Goal: Navigation & Orientation: Find specific page/section

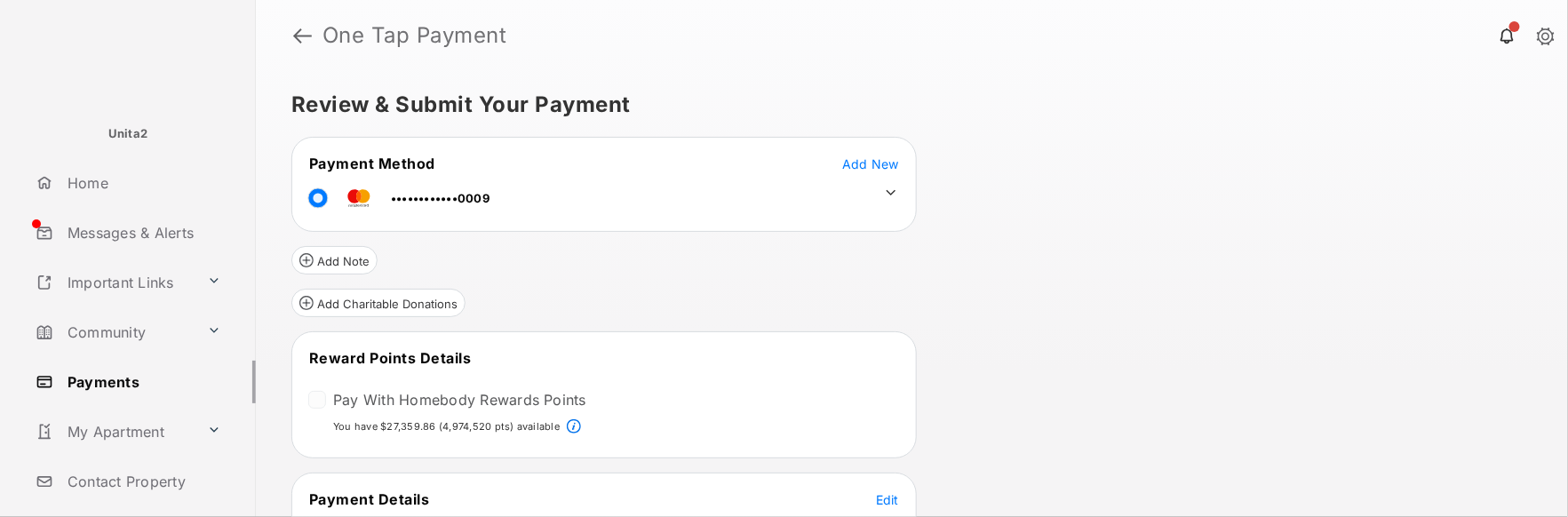
click at [1247, 359] on div "Review & Submit Your Payment Payment Method Add New ••••••••••••0009 Add Note A…" at bounding box center [912, 294] width 1312 height 446
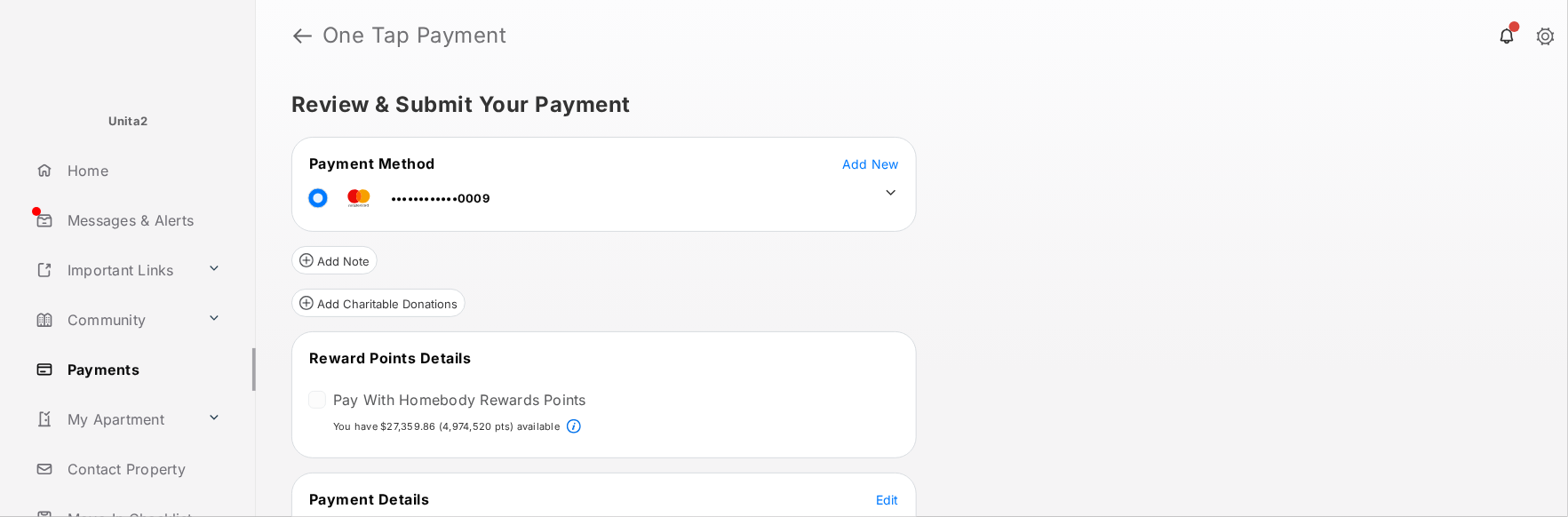
click at [140, 417] on link "My Apartment" at bounding box center [114, 418] width 171 height 42
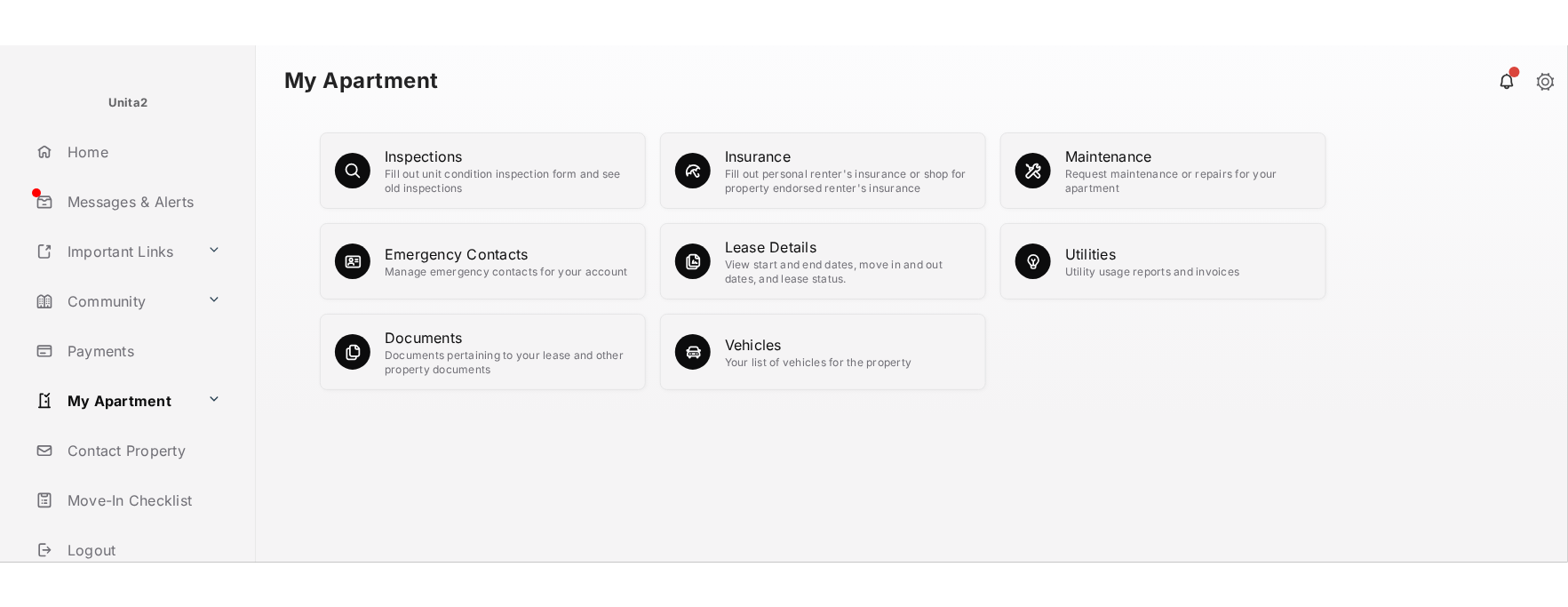
scroll to position [87, 0]
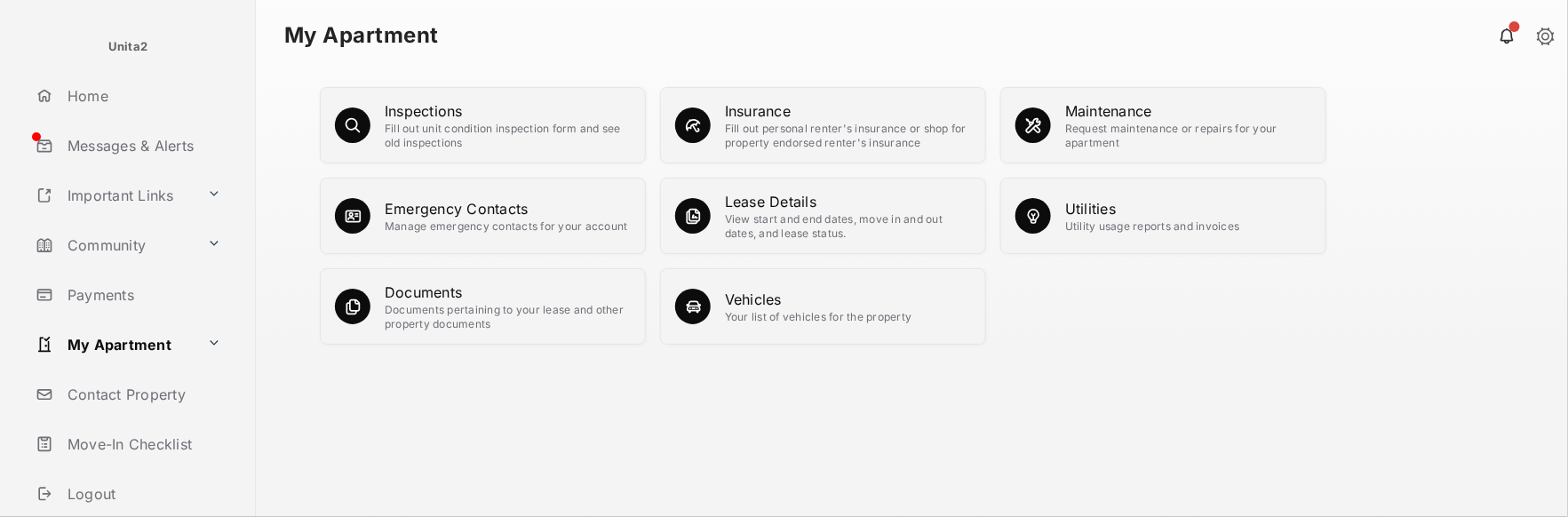
click at [1436, 511] on div "Inspections Fill out unit condition inspection form and see old inspections Ins…" at bounding box center [912, 294] width 1312 height 446
click at [1366, 443] on div "Inspections Fill out unit condition inspection form and see old inspections Ins…" at bounding box center [912, 294] width 1312 height 446
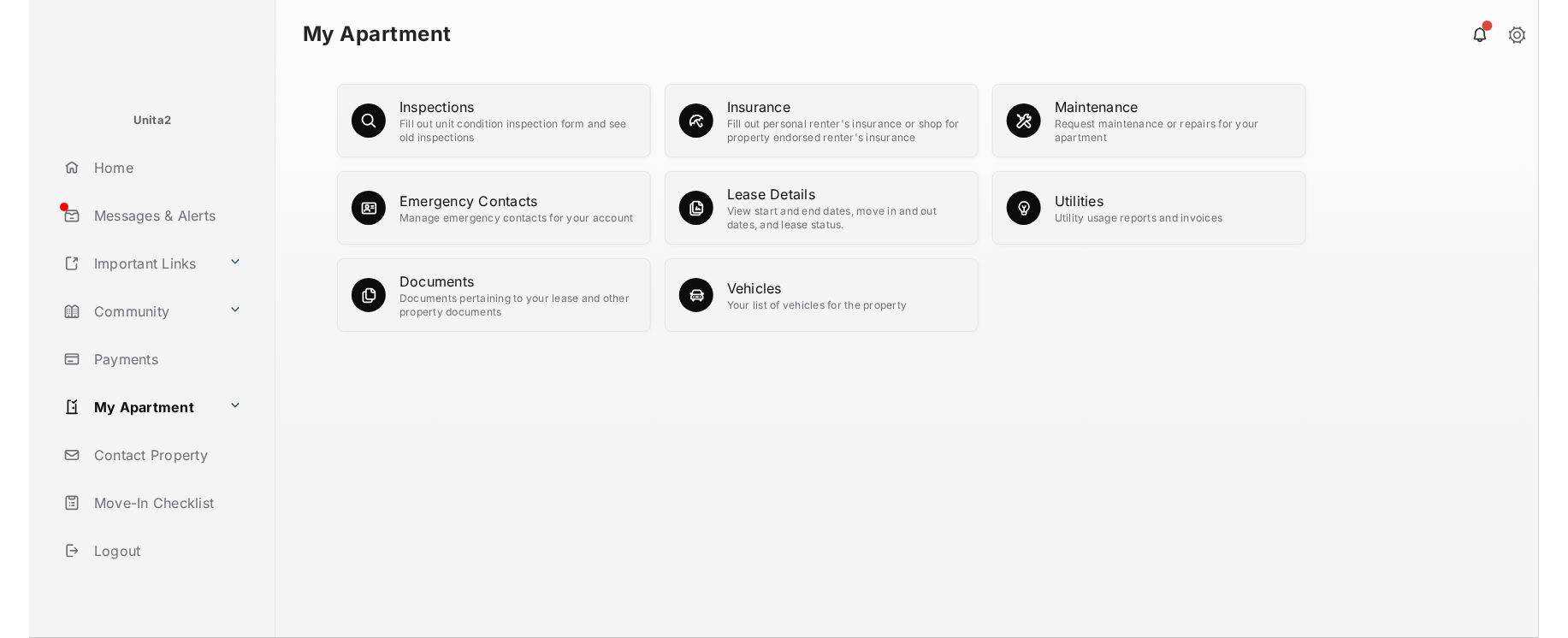
scroll to position [8, 0]
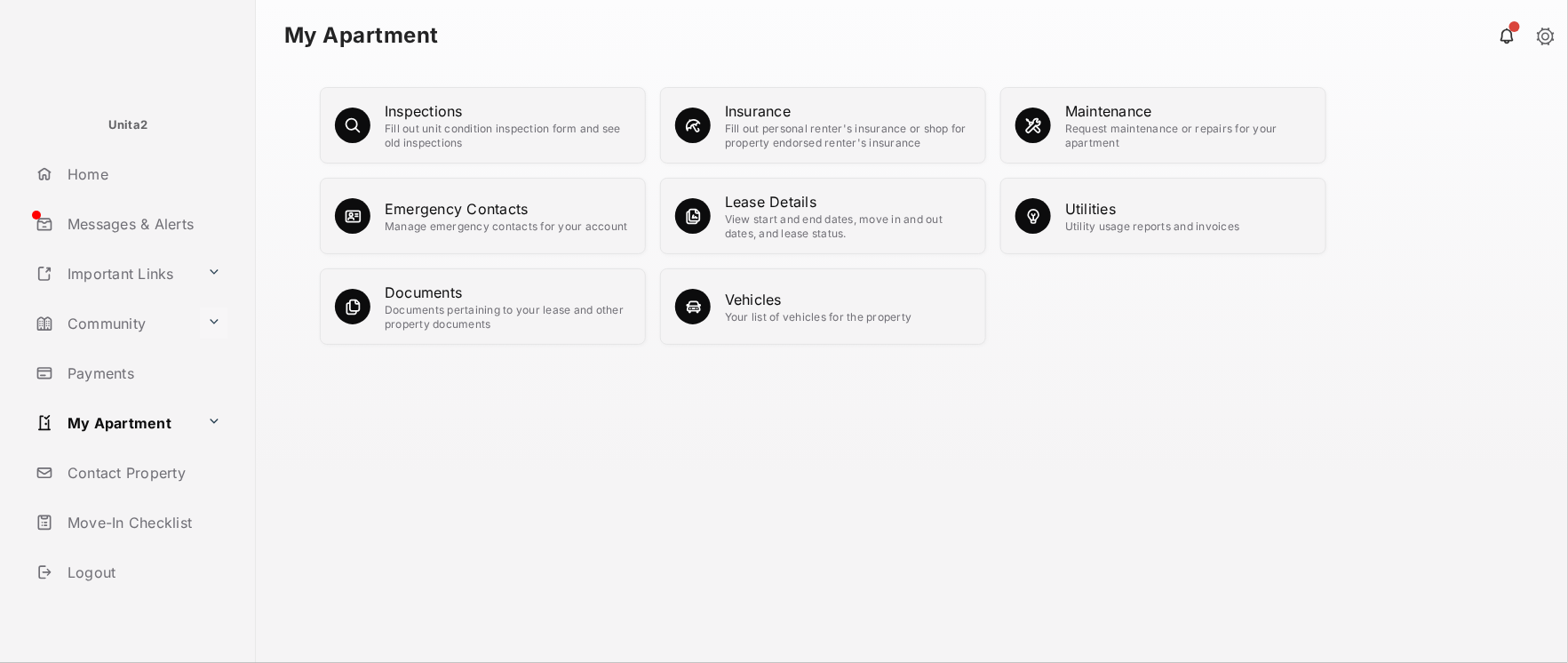
click at [203, 324] on button at bounding box center [214, 323] width 28 height 31
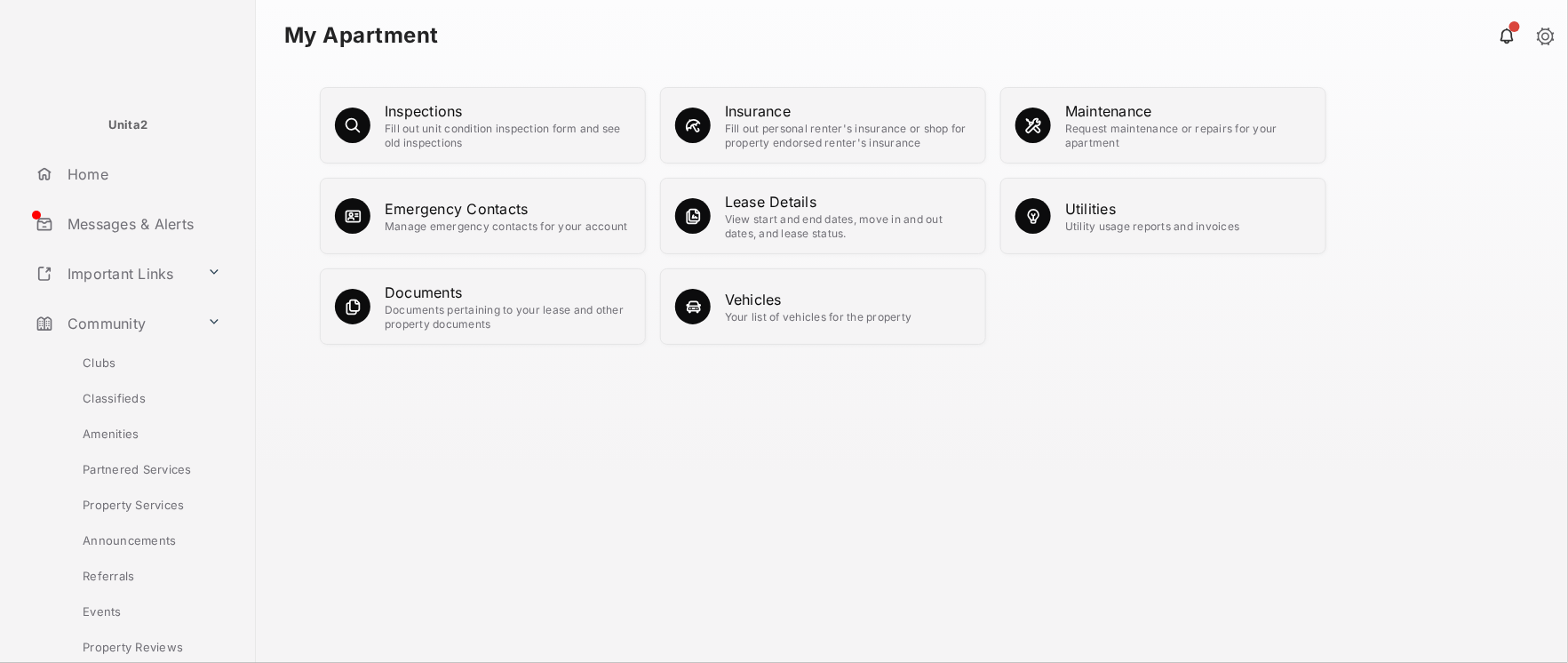
click at [116, 431] on link "Amenities" at bounding box center [144, 434] width 223 height 36
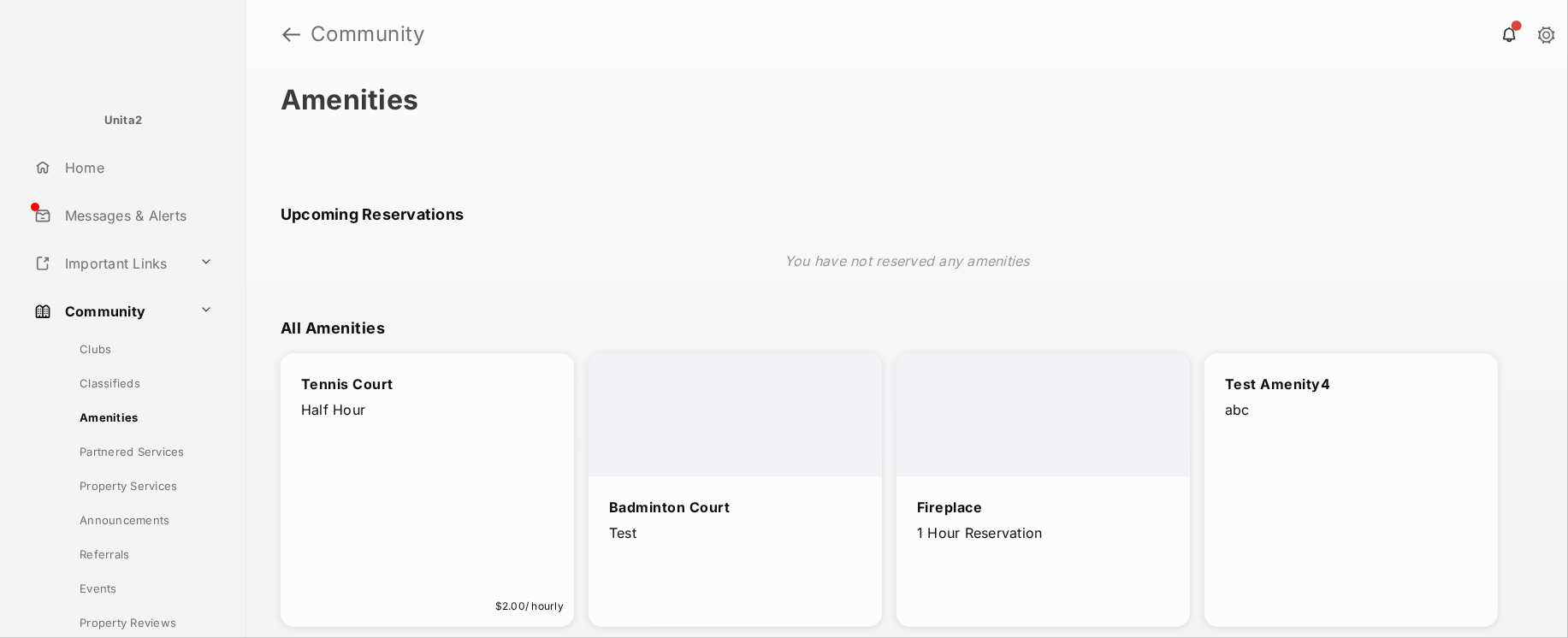
click at [705, 509] on div "Badminton Court" at bounding box center [735, 508] width 253 height 22
